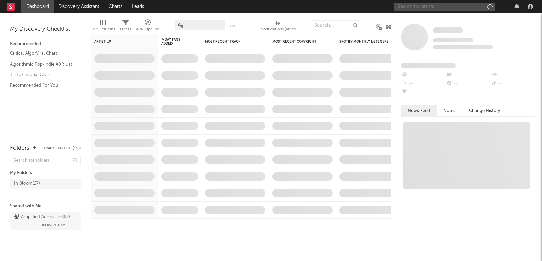
click at [418, 7] on input "text" at bounding box center [445, 7] width 101 height 8
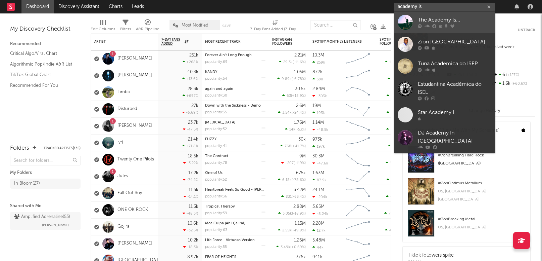
type input "academy is"
click at [448, 17] on div "The Academy Is..." at bounding box center [455, 20] width 74 height 8
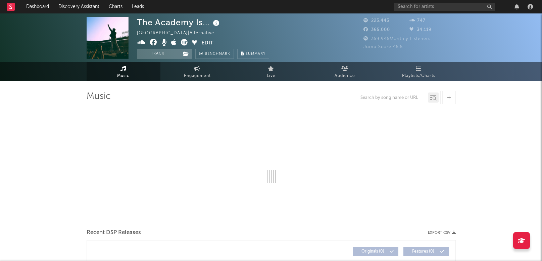
click at [159, 54] on button "Track" at bounding box center [158, 54] width 42 height 10
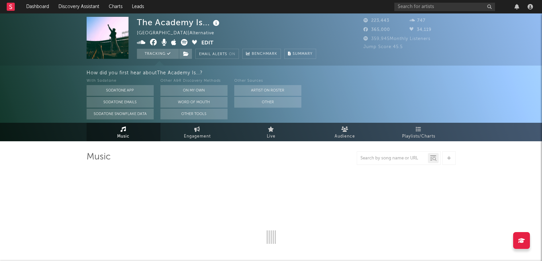
select select "6m"
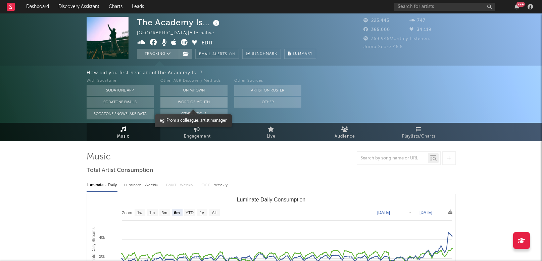
click at [202, 101] on button "Word Of Mouth" at bounding box center [194, 102] width 67 height 11
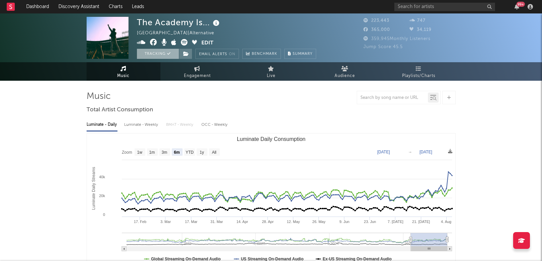
click at [156, 55] on button "Tracking" at bounding box center [158, 54] width 42 height 10
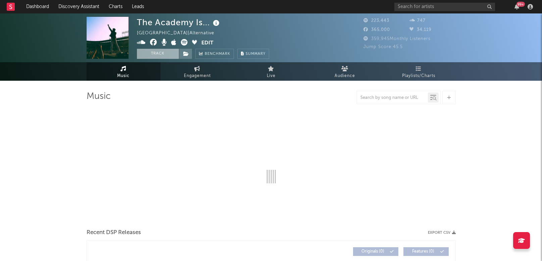
click at [156, 55] on button "Track" at bounding box center [158, 54] width 42 height 10
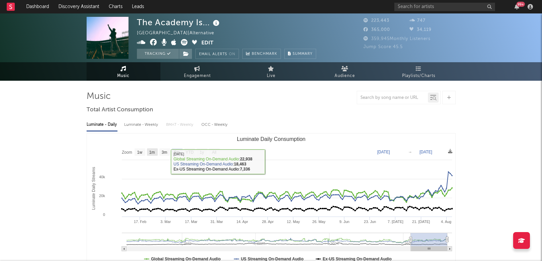
click at [152, 148] on rect "Luminate Daily Consumption" at bounding box center [152, 151] width 11 height 7
select select "1m"
type input "[DATE]"
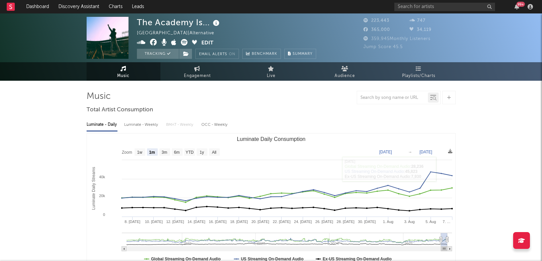
click at [497, 37] on div "The Academy Is... [GEOGRAPHIC_DATA] | Alternative Edit Tracking Email Alerts On…" at bounding box center [271, 37] width 542 height 49
